Goal: Transaction & Acquisition: Purchase product/service

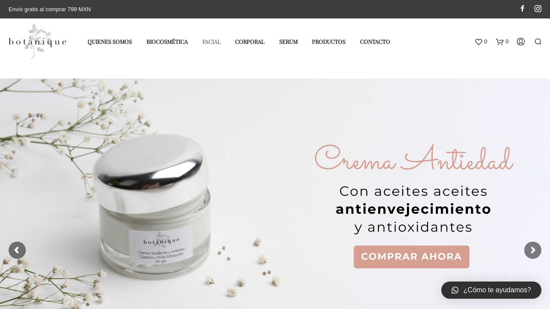
click at [211, 41] on link "Facial" at bounding box center [211, 41] width 31 height 14
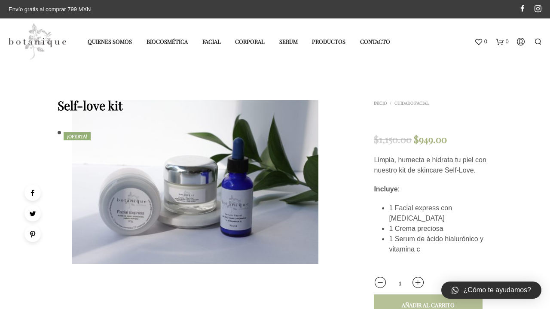
click at [428, 302] on div "Añadir al carrito" at bounding box center [428, 306] width 53 height 8
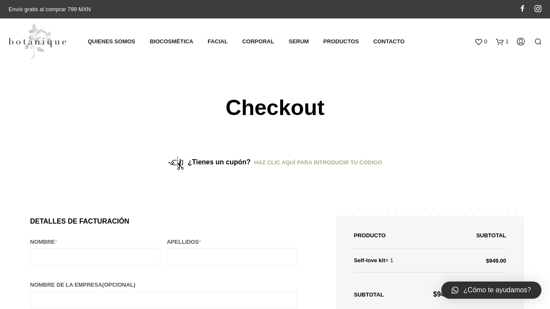
select select "MX"
